Goal: Information Seeking & Learning: Learn about a topic

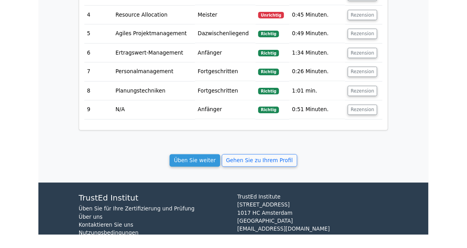
scroll to position [1051, 0]
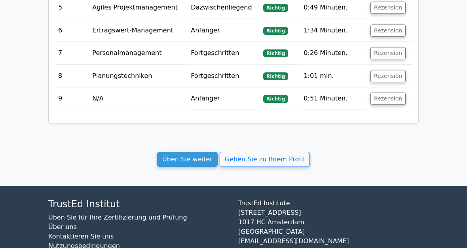
click at [202, 152] on link "Üben Sie weiter" at bounding box center [187, 159] width 61 height 15
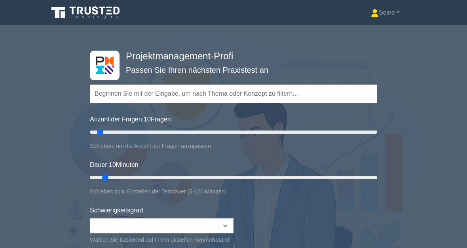
click at [439, 89] on div "Projektmanagement-Profi Passen Sie Ihren nächsten Praxistest an Topics Scope Ma…" at bounding box center [233, 178] width 467 height 292
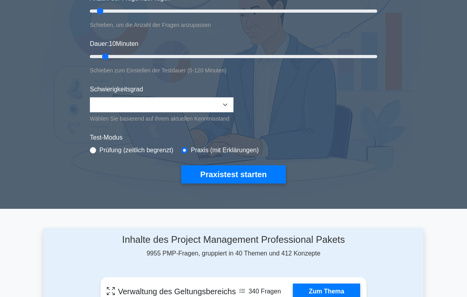
scroll to position [122, 0]
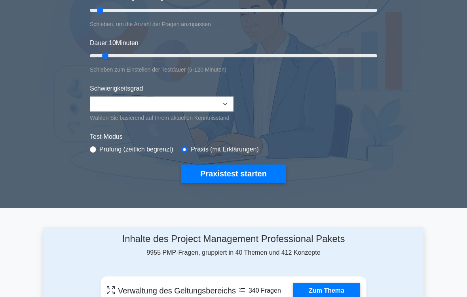
click at [249, 178] on button "Praxistest starten" at bounding box center [233, 174] width 104 height 18
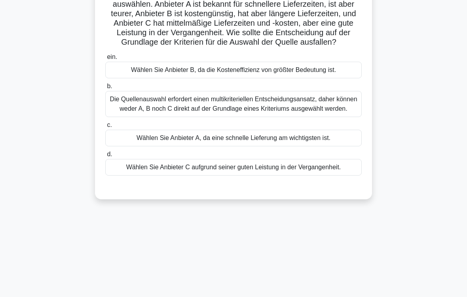
scroll to position [79, 0]
click at [338, 115] on div "Die Quellenauswahl erfordert einen multikriteriellen Entscheidungsansatz, daher…" at bounding box center [233, 104] width 256 height 26
click at [105, 89] on input "b. Die Quellenauswahl erfordert einen multikriteriellen Entscheidungsansatz, da…" at bounding box center [105, 85] width 0 height 5
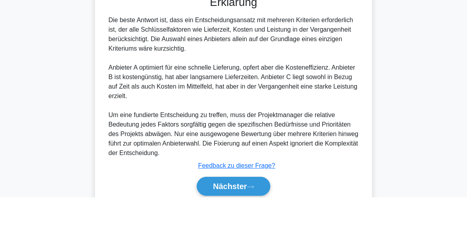
scroll to position [268, 0]
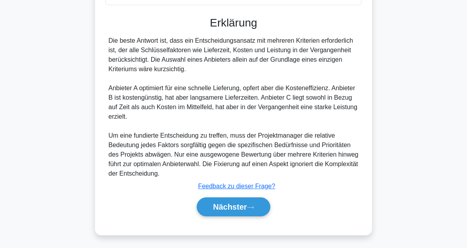
click at [249, 209] on button "Nächster" at bounding box center [234, 206] width 74 height 19
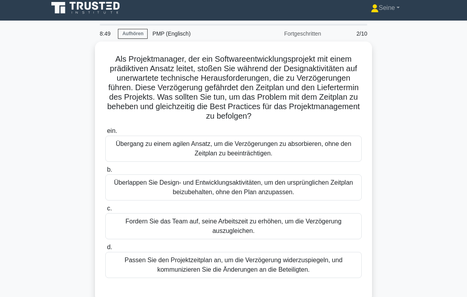
scroll to position [20, 0]
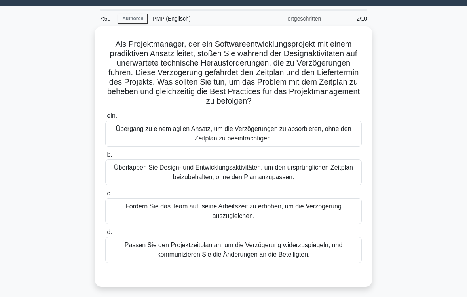
click at [243, 221] on div "Fordern Sie das Team auf, seine Arbeitszeit zu erhöhen, um die Verzögerung ausz…" at bounding box center [233, 211] width 256 height 26
click at [105, 196] on input "c. Fordern Sie das Team auf, seine Arbeitszeit zu erhöhen, um die Verzögerung a…" at bounding box center [105, 193] width 0 height 5
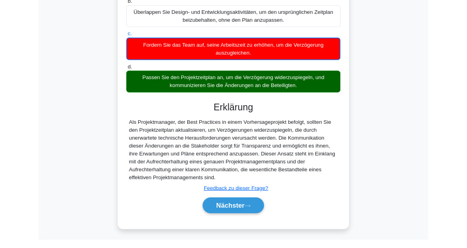
scroll to position [231, 0]
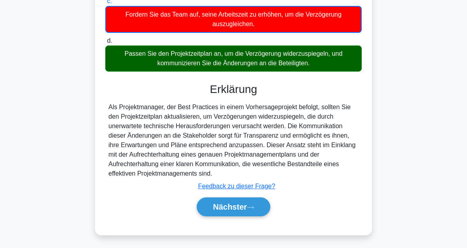
click at [250, 206] on icon at bounding box center [250, 207] width 7 height 4
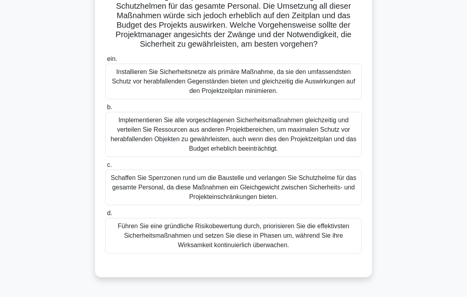
scroll to position [115, 0]
click at [262, 246] on div "Führen Sie eine gründliche Risikobewertung durch, priorisieren Sie die effektiv…" at bounding box center [233, 236] width 256 height 36
click at [105, 216] on input "d. Führen Sie eine gründliche Risikobewertung durch, priorisieren Sie die effek…" at bounding box center [105, 213] width 0 height 5
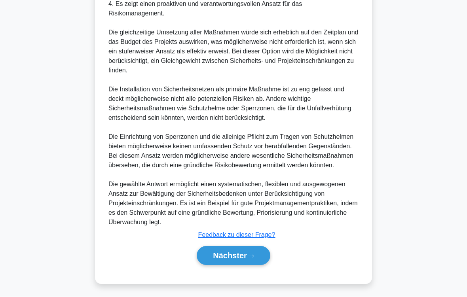
scroll to position [523, 0]
click at [249, 248] on button "Nächster" at bounding box center [234, 255] width 74 height 19
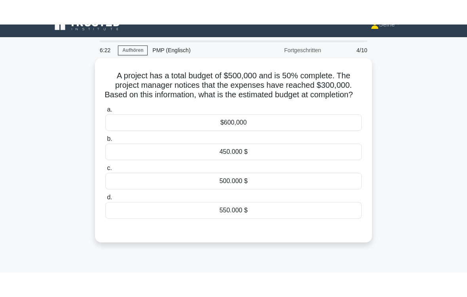
scroll to position [1, 0]
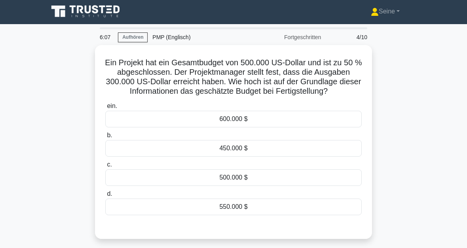
click at [248, 125] on div "600.000 $" at bounding box center [233, 119] width 256 height 17
click at [105, 109] on input "ein. 600.000 $" at bounding box center [105, 106] width 0 height 5
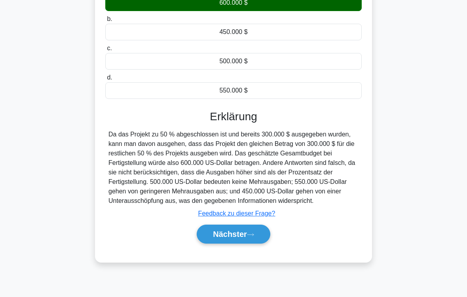
scroll to position [130, 0]
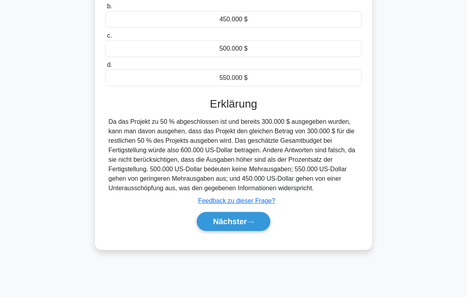
click at [257, 231] on button "Nächster" at bounding box center [234, 221] width 74 height 19
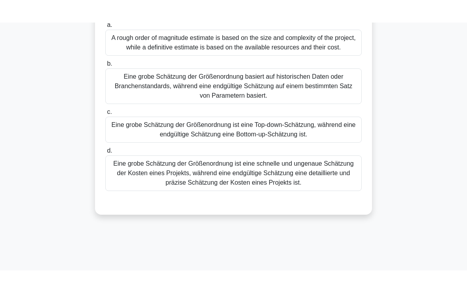
scroll to position [52, 0]
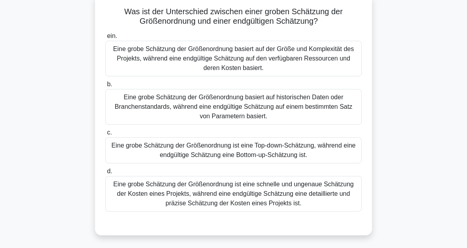
click at [265, 198] on div "Eine grobe Schätzung der Größenordnung ist eine schnelle und ungenaue Schätzung…" at bounding box center [233, 194] width 256 height 36
click at [105, 174] on input "d. Eine grobe Schätzung der Größenordnung ist eine schnelle und ungenaue Schätz…" at bounding box center [105, 171] width 0 height 5
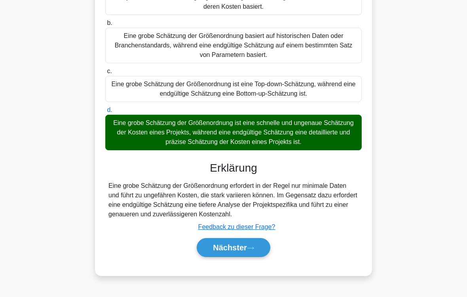
scroll to position [130, 0]
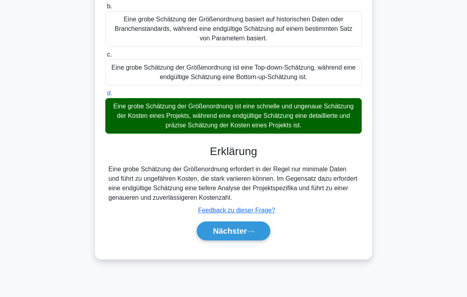
click at [255, 240] on button "Nächster" at bounding box center [234, 230] width 74 height 19
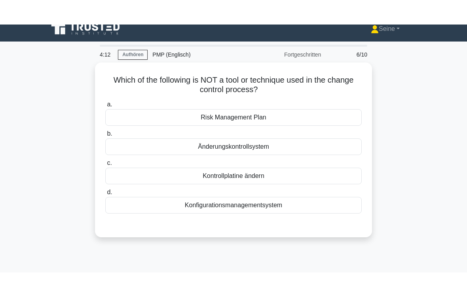
scroll to position [0, 0]
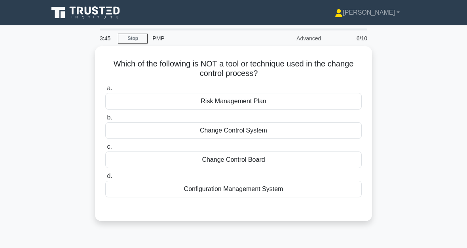
click at [242, 189] on div "Configuration Management System" at bounding box center [233, 189] width 256 height 17
click at [105, 179] on input "d. Configuration Management System" at bounding box center [105, 176] width 0 height 5
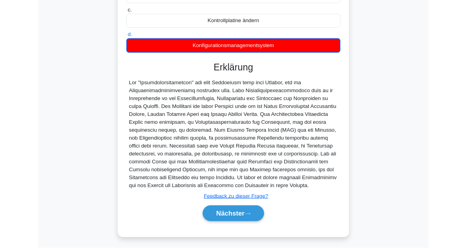
scroll to position [212, 0]
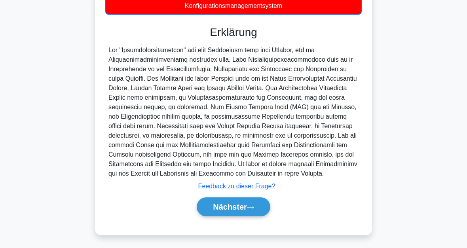
click at [239, 202] on font "Nächster" at bounding box center [230, 206] width 34 height 9
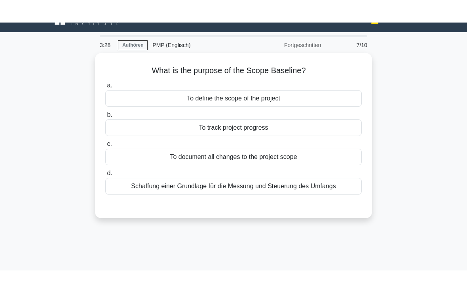
scroll to position [0, 0]
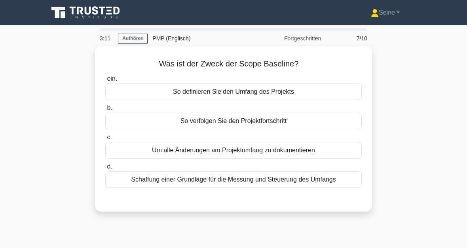
click at [249, 184] on div "Schaffung einer Grundlage für die Messung und Steuerung des Umfangs" at bounding box center [233, 179] width 256 height 17
click at [105, 169] on input "d. Schaffung einer Grundlage für die Messung und Steuerung des Umfangs" at bounding box center [105, 166] width 0 height 5
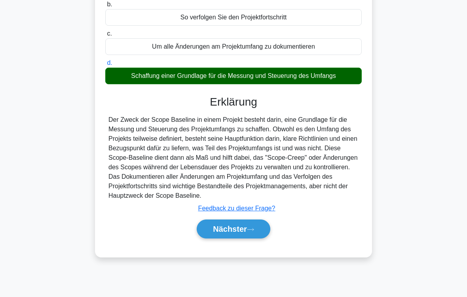
scroll to position [130, 0]
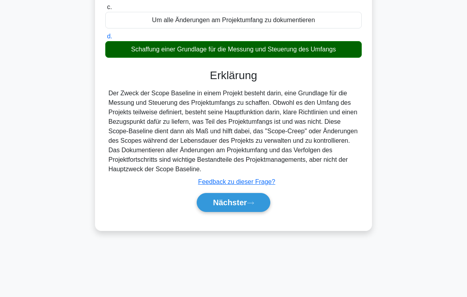
click at [240, 207] on font "Nächster" at bounding box center [230, 202] width 34 height 9
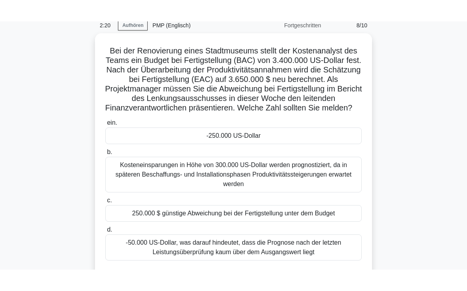
scroll to position [34, 0]
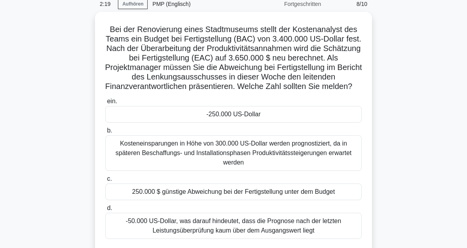
click at [260, 123] on div "-250.000 US-Dollar" at bounding box center [233, 114] width 256 height 17
click at [105, 104] on input "ein. -250.000 US-Dollar" at bounding box center [105, 101] width 0 height 5
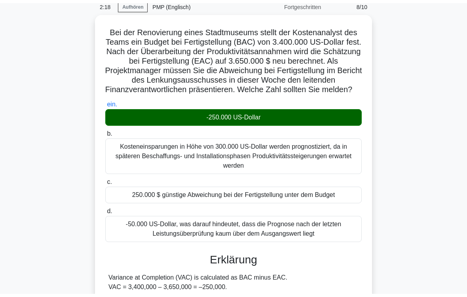
scroll to position [153, 0]
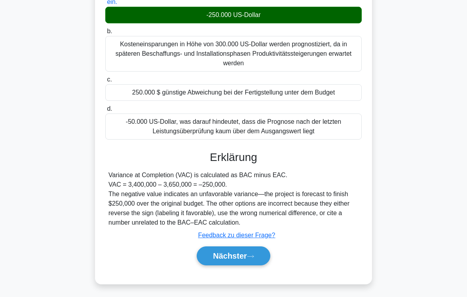
click at [251, 248] on button "Nächster" at bounding box center [234, 255] width 74 height 19
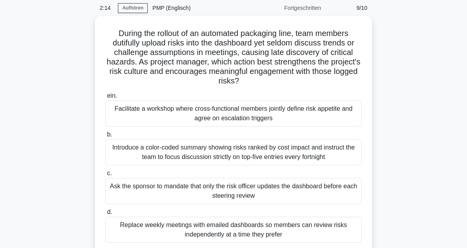
scroll to position [0, 0]
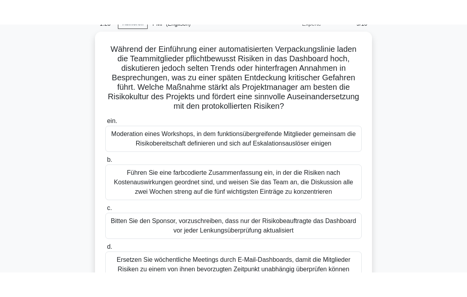
scroll to position [37, 0]
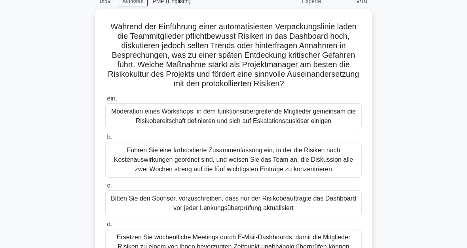
click at [266, 129] on div "Moderation eines Workshops, in dem funktionsübergreifende Mitglieder gemeinsam …" at bounding box center [233, 116] width 256 height 26
click at [105, 101] on input "ein. Moderation eines Workshops, in dem funktionsübergreifende Mitglieder gemei…" at bounding box center [105, 98] width 0 height 5
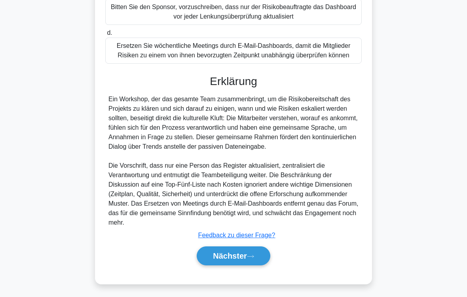
scroll to position [276, 0]
click at [252, 252] on button "Nächster" at bounding box center [234, 255] width 74 height 19
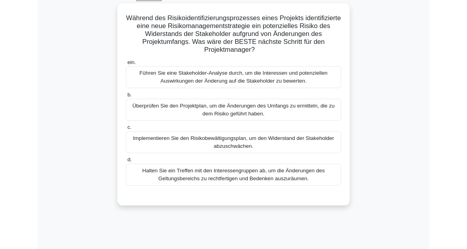
scroll to position [42, 0]
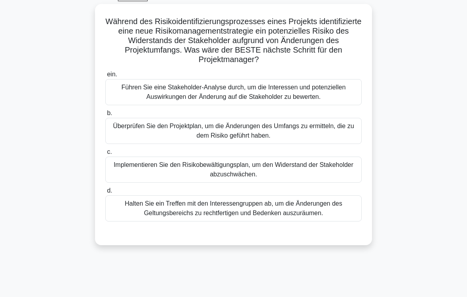
click at [230, 98] on div "Führen Sie eine Stakeholder-Analyse durch, um die Interessen und potenziellen A…" at bounding box center [233, 92] width 256 height 26
click at [105, 77] on input "ein. Führen Sie eine Stakeholder-Analyse durch, um die Interessen und potenziel…" at bounding box center [105, 74] width 0 height 5
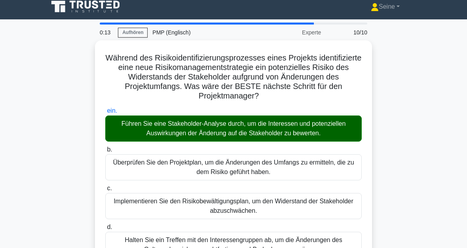
scroll to position [0, 0]
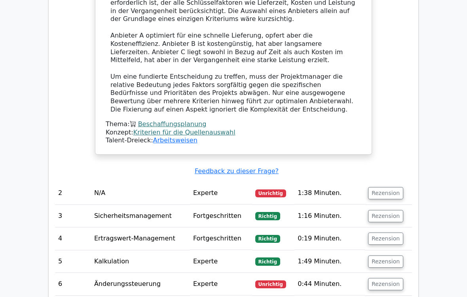
scroll to position [743, 0]
click at [388, 205] on td "Rezension" at bounding box center [388, 216] width 47 height 23
click at [381, 187] on button "Rezension" at bounding box center [385, 193] width 35 height 12
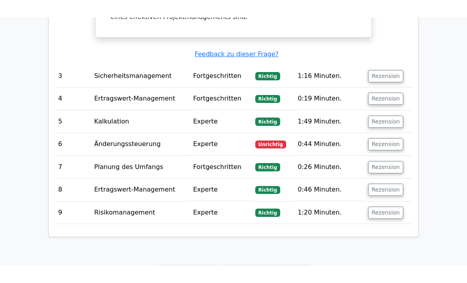
scroll to position [1248, 0]
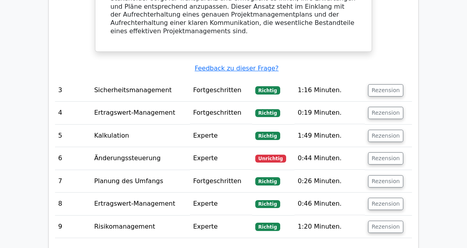
click at [384, 152] on button "Rezension" at bounding box center [385, 158] width 35 height 12
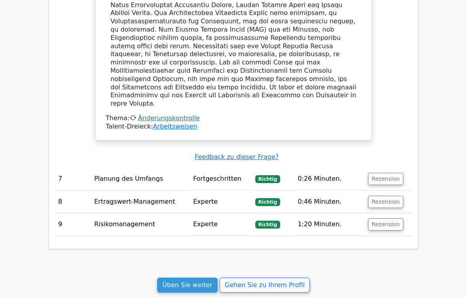
scroll to position [1667, 0]
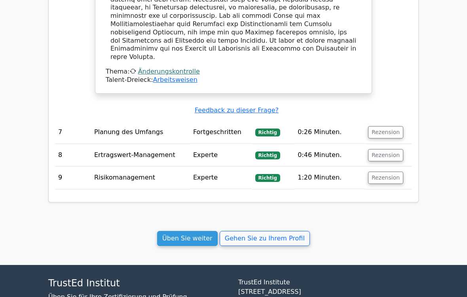
click at [197, 231] on link "Üben Sie weiter" at bounding box center [187, 238] width 61 height 15
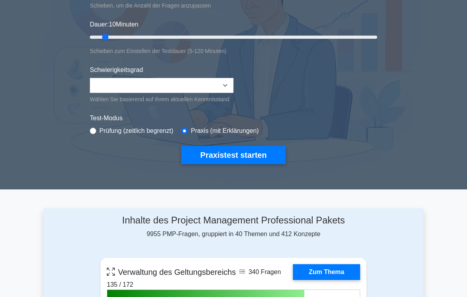
scroll to position [145, 0]
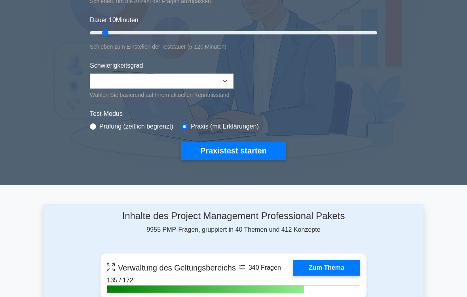
click at [242, 160] on button "Praxistest starten" at bounding box center [233, 151] width 104 height 18
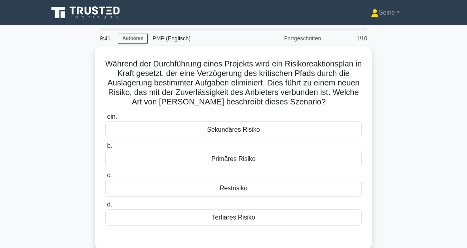
click at [257, 138] on div "Sekundäres Risiko" at bounding box center [233, 129] width 256 height 17
click at [105, 119] on input "ein. Sekundäres Risiko" at bounding box center [105, 116] width 0 height 5
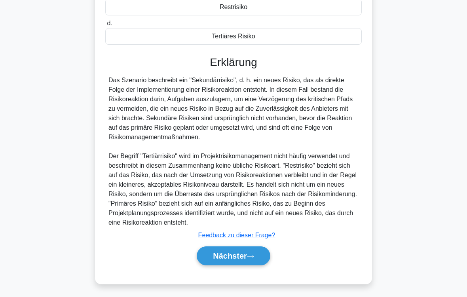
scroll to position [210, 0]
click at [245, 248] on font "Nächster" at bounding box center [230, 256] width 34 height 9
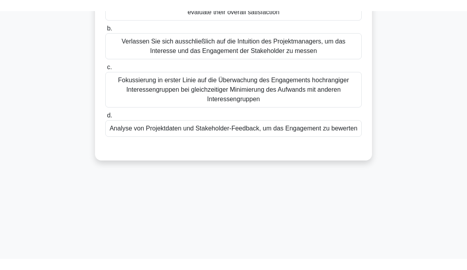
scroll to position [15, 0]
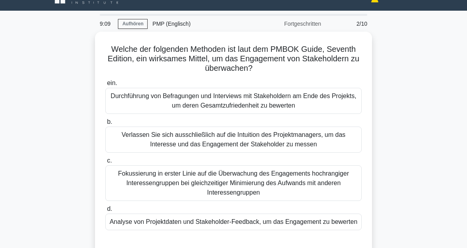
click at [235, 223] on div "Analyse von Projektdaten und Stakeholder-Feedback, um das Engagement zu bewerten" at bounding box center [233, 222] width 256 height 17
click at [105, 212] on input "d. Analyse von Projektdaten und Stakeholder-Feedback, um das Engagement zu bewe…" at bounding box center [105, 208] width 0 height 5
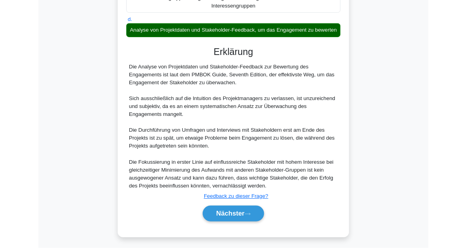
scroll to position [268, 0]
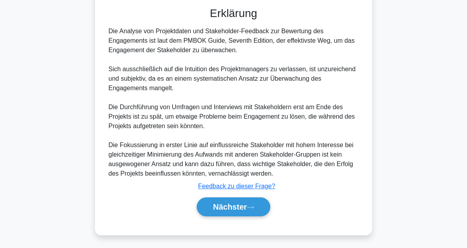
click at [255, 206] on button "Nächster" at bounding box center [234, 206] width 74 height 19
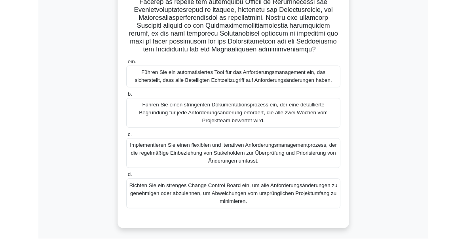
scroll to position [233, 0]
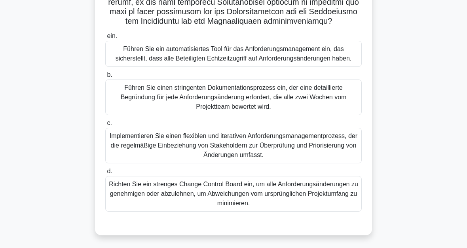
click at [243, 196] on div "Richten Sie ein strenges Change Control Board ein, um alle Anforderungsänderung…" at bounding box center [233, 194] width 256 height 36
click at [105, 174] on input "d. Richten Sie ein strenges Change Control Board ein, um alle Anforderungsänder…" at bounding box center [105, 171] width 0 height 5
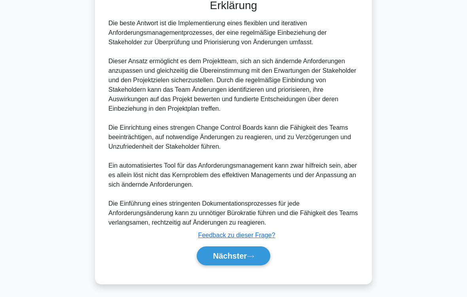
scroll to position [467, 0]
click at [252, 248] on icon at bounding box center [250, 256] width 7 height 4
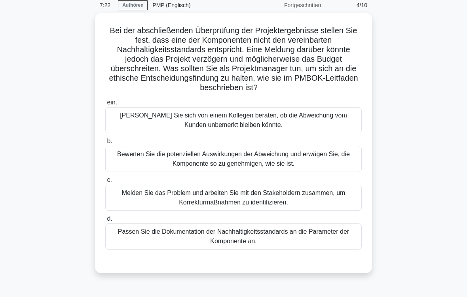
scroll to position [33, 0]
click at [271, 204] on div "Melden Sie das Problem und arbeiten Sie mit den Stakeholdern zusammen, um Korre…" at bounding box center [233, 198] width 256 height 26
click at [105, 183] on input "c. Melden Sie das Problem und arbeiten Sie mit den Stakeholdern zusammen, um Ko…" at bounding box center [105, 180] width 0 height 5
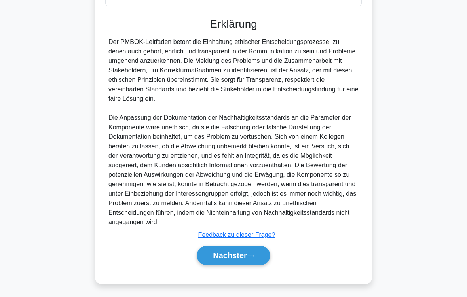
scroll to position [305, 0]
click at [248, 248] on icon at bounding box center [250, 256] width 7 height 4
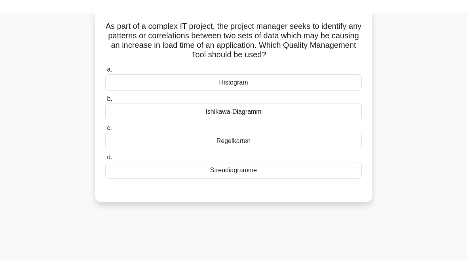
scroll to position [2, 0]
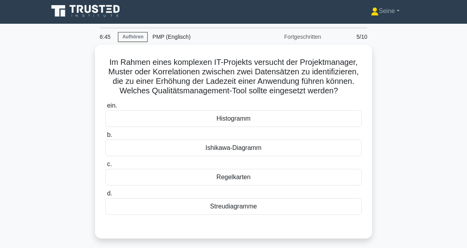
click at [252, 215] on div "Streudiagramme" at bounding box center [233, 206] width 256 height 17
click at [105, 196] on input "d. Streudiagramme" at bounding box center [105, 193] width 0 height 5
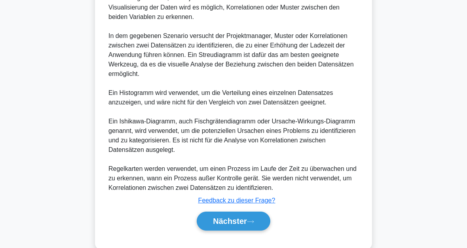
scroll to position [335, 0]
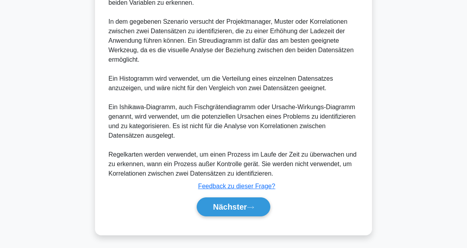
click at [253, 206] on icon at bounding box center [250, 207] width 7 height 4
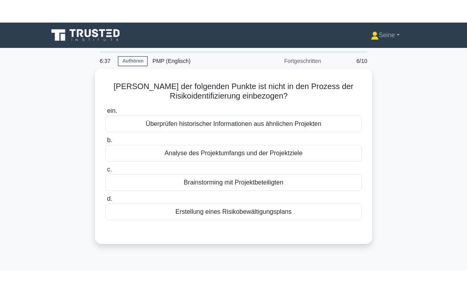
scroll to position [0, 0]
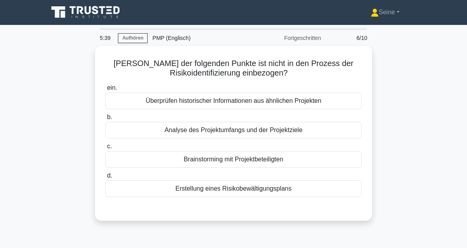
click at [265, 129] on div "Analyse des Projektumfangs und der Projektziele" at bounding box center [233, 130] width 256 height 17
click at [105, 120] on input "b. Analyse des Projektumfangs und der Projektziele" at bounding box center [105, 117] width 0 height 5
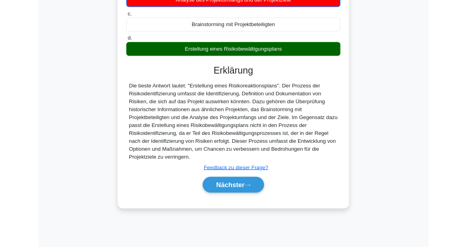
scroll to position [179, 0]
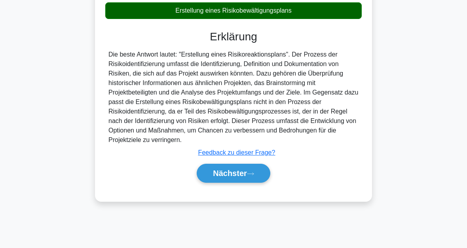
click at [251, 176] on icon at bounding box center [250, 174] width 7 height 4
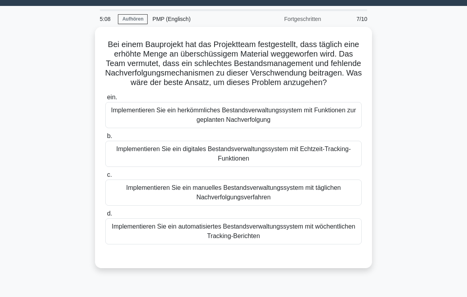
scroll to position [19, 0]
click at [249, 167] on div "Implementieren Sie ein digitales Bestandsverwaltungssystem mit Echtzeit-Trackin…" at bounding box center [233, 154] width 256 height 26
click at [105, 139] on input "b. Implementieren Sie ein digitales Bestandsverwaltungssystem mit Echtzeit-Trac…" at bounding box center [105, 136] width 0 height 5
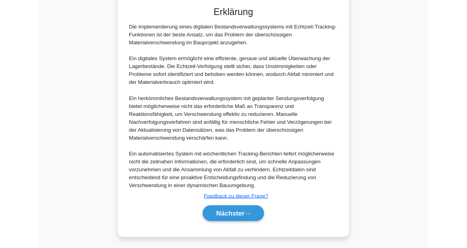
scroll to position [344, 0]
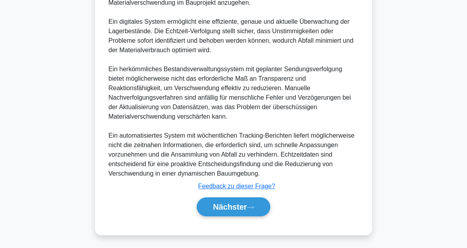
click at [256, 208] on button "Nächster" at bounding box center [234, 206] width 74 height 19
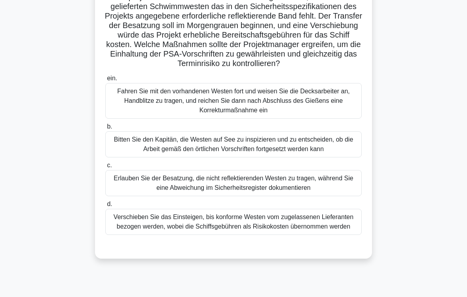
scroll to position [76, 0]
click at [229, 235] on div "Verschieben Sie das Einsteigen, bis konforme Westen vom zugelassenen Lieferante…" at bounding box center [233, 222] width 256 height 26
click at [105, 207] on input "d. Verschieben Sie das Einsteigen, bis konforme Westen vom zugelassenen Liefera…" at bounding box center [105, 204] width 0 height 5
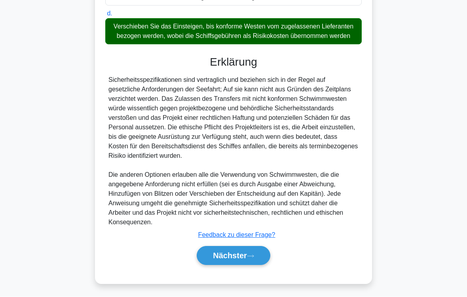
scroll to position [305, 0]
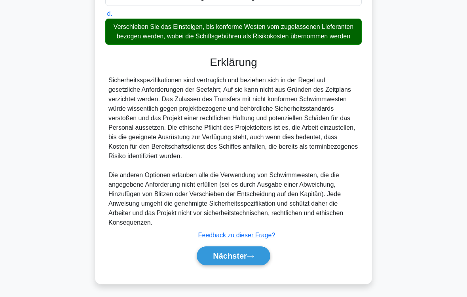
click at [242, 248] on font "Nächster" at bounding box center [230, 256] width 34 height 9
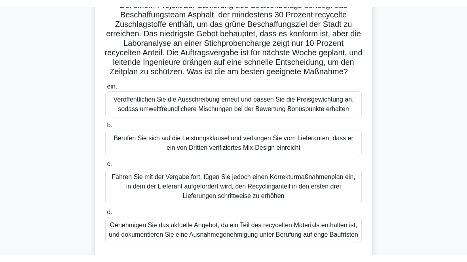
scroll to position [46, 0]
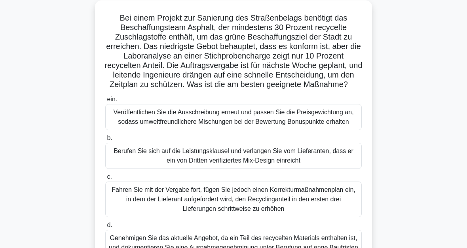
click at [269, 169] on div "Berufen Sie sich auf die Leistungsklausel und verlangen Sie vom Lieferanten, da…" at bounding box center [233, 156] width 256 height 26
click at [105, 141] on input "b. Berufen Sie sich auf die Leistungsklausel und verlangen Sie vom Lieferanten,…" at bounding box center [105, 138] width 0 height 5
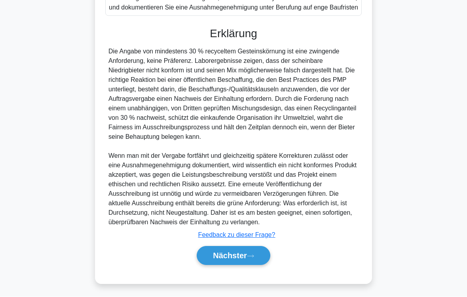
scroll to position [333, 0]
click at [252, 248] on icon at bounding box center [250, 256] width 7 height 4
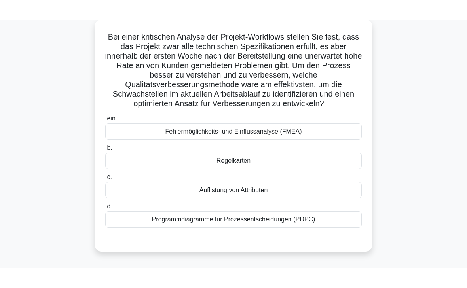
scroll to position [47, 0]
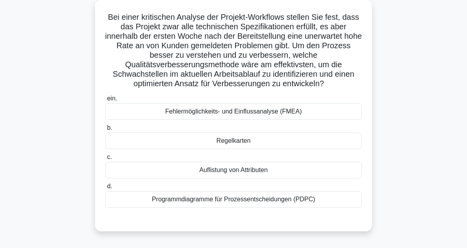
click at [255, 120] on div "Fehlermöglichkeits- und Einflussanalyse (FMEA)" at bounding box center [233, 111] width 256 height 17
click at [105, 101] on input "ein. Fehlermöglichkeits- und Einflussanalyse (FMEA)" at bounding box center [105, 98] width 0 height 5
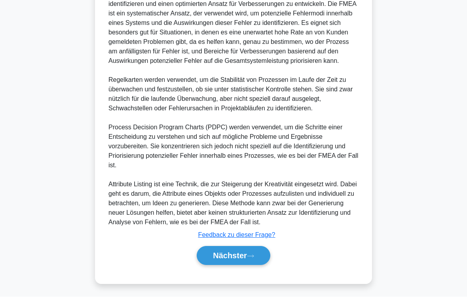
scroll to position [352, 0]
click at [238, 248] on font "Nächster" at bounding box center [230, 256] width 34 height 9
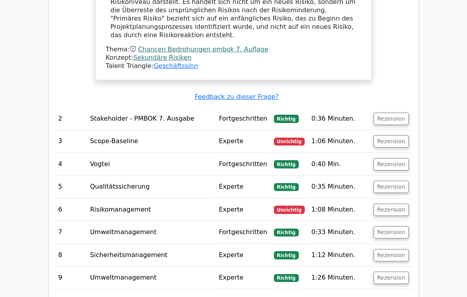
scroll to position [844, 0]
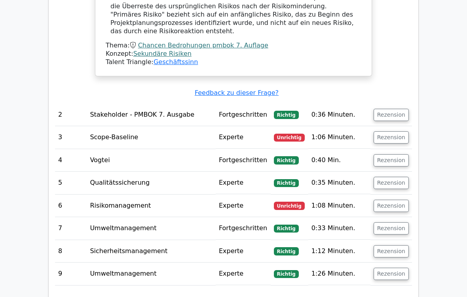
click at [396, 131] on button "Rezension" at bounding box center [390, 137] width 35 height 12
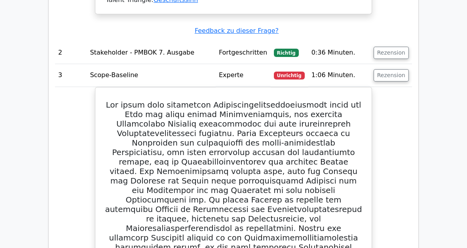
scroll to position [907, 0]
